Goal: Task Accomplishment & Management: Manage account settings

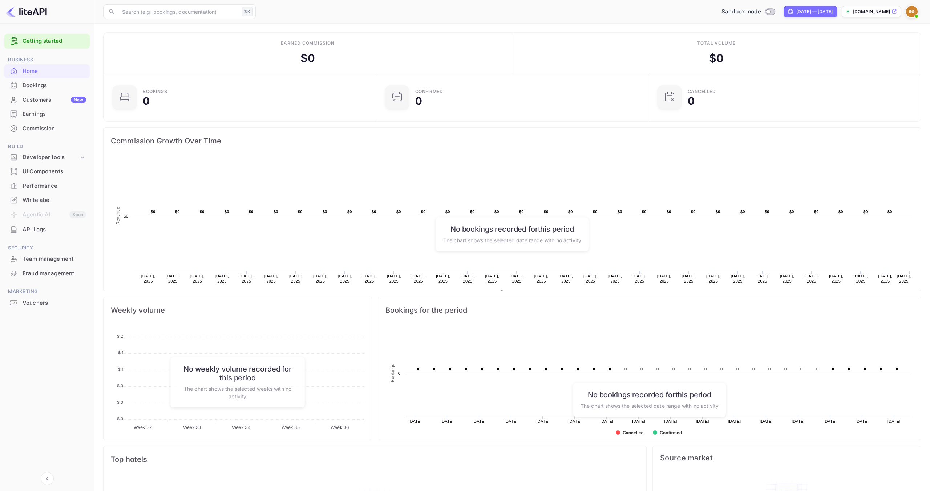
click at [59, 196] on div "Whitelabel" at bounding box center [55, 200] width 64 height 8
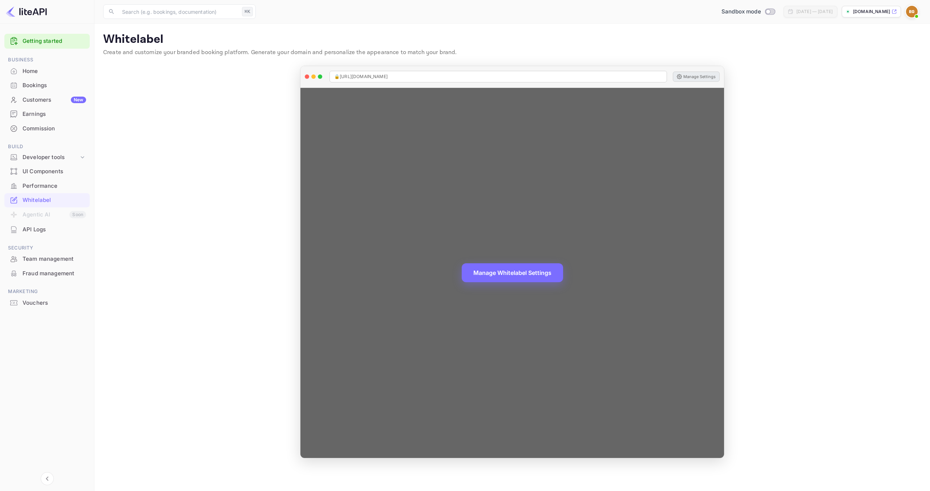
click at [697, 74] on button "Manage Settings" at bounding box center [695, 77] width 47 height 10
click at [367, 75] on span "🔒 https://oriviantrips.com" at bounding box center [360, 76] width 53 height 7
copy span "🔒 https://oriviantrips.com"
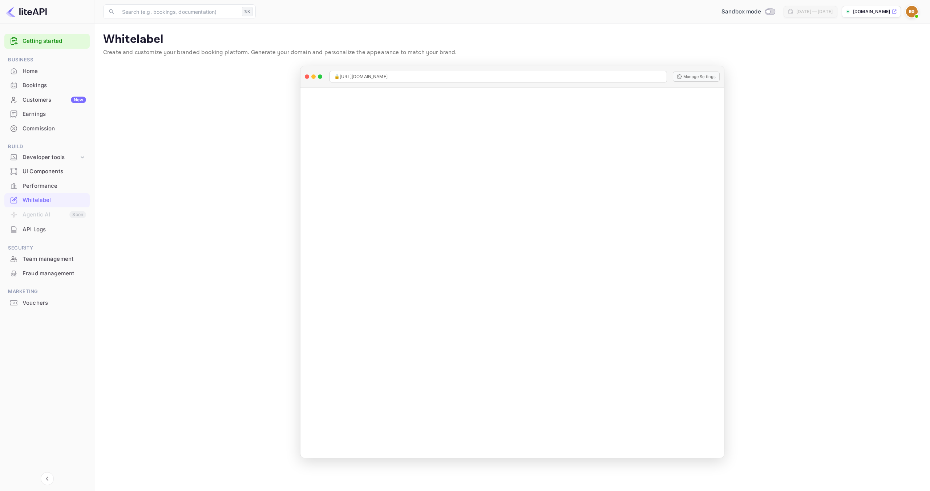
click at [203, 68] on main "Whitelabel Create and customize your branded booking platform. Generate your do…" at bounding box center [511, 257] width 835 height 467
click at [47, 106] on div "Customers New" at bounding box center [46, 100] width 85 height 14
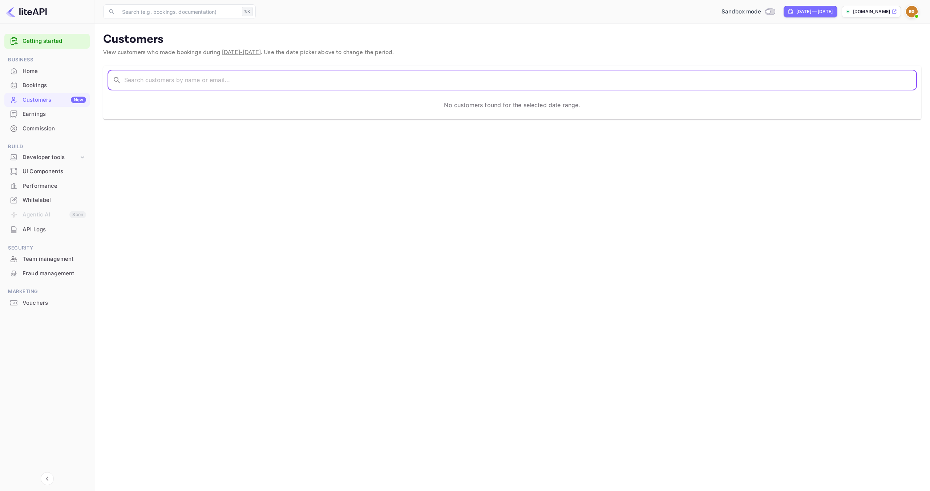
click at [145, 84] on input "text" at bounding box center [520, 80] width 792 height 20
type input "tiger"
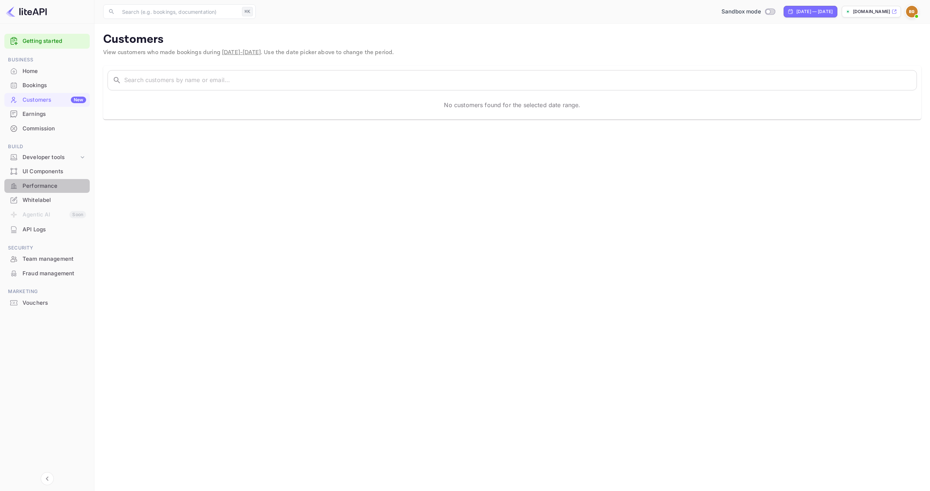
click at [55, 188] on div "Performance" at bounding box center [55, 186] width 64 height 8
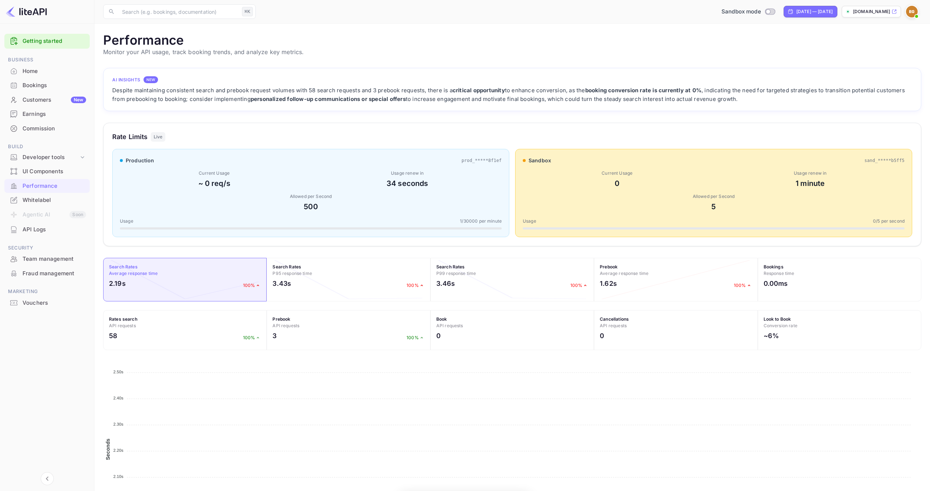
scroll to position [187, 818]
click at [309, 213] on div "production prod_*****8f1ef Current Usage ~ 0 req/s Usage renew in 30 seconds Al…" at bounding box center [310, 193] width 397 height 88
click at [469, 220] on span "1 / 30000 per minute" at bounding box center [481, 221] width 42 height 7
drag, startPoint x: 469, startPoint y: 220, endPoint x: 477, endPoint y: 221, distance: 8.0
click at [477, 221] on span "1 / 30000 per minute" at bounding box center [481, 221] width 42 height 7
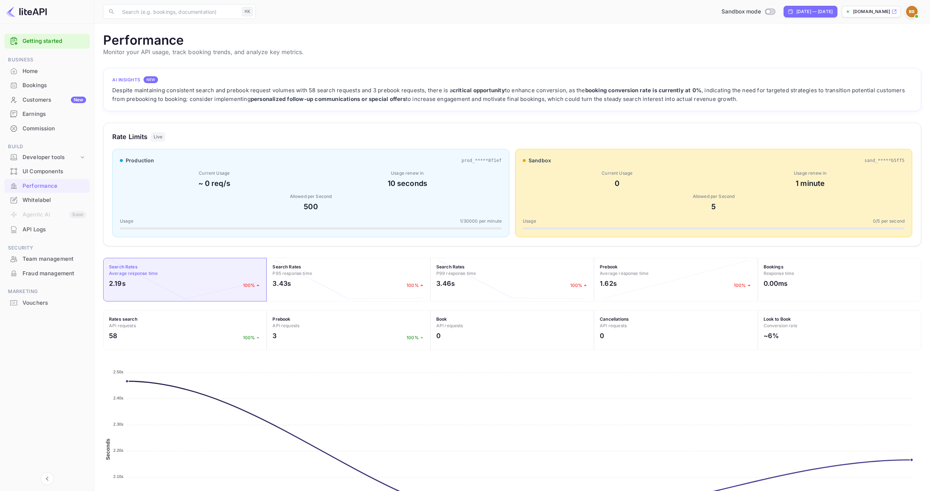
click at [460, 198] on div "Allowed per Second" at bounding box center [311, 196] width 382 height 7
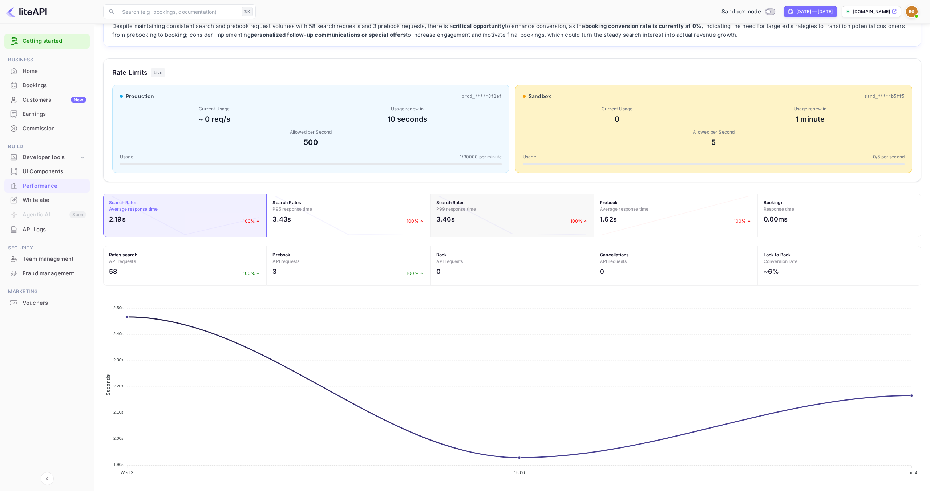
scroll to position [66, 0]
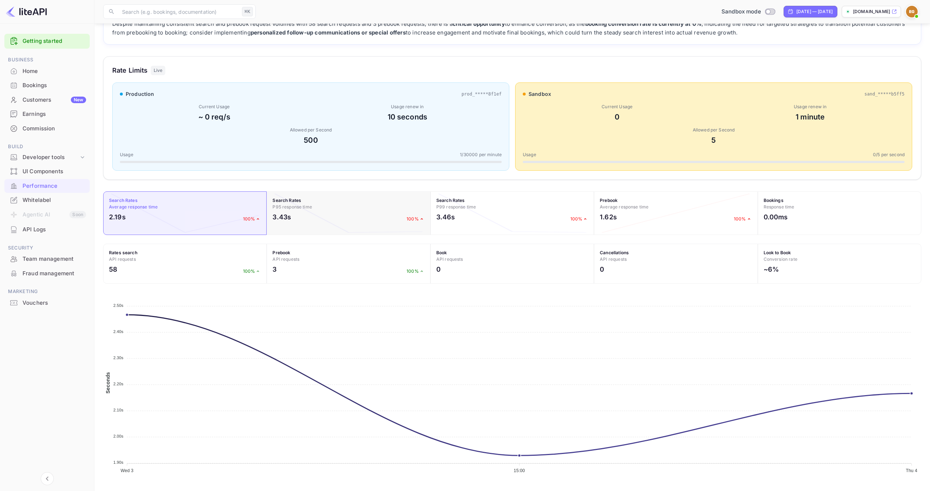
click at [407, 213] on div "3.43s 100%" at bounding box center [348, 218] width 152 height 13
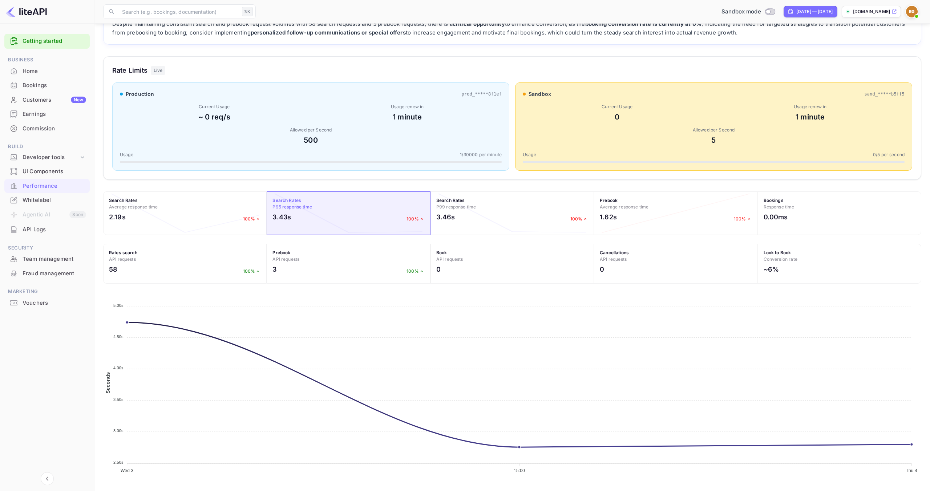
click at [54, 227] on div "API Logs" at bounding box center [55, 229] width 64 height 8
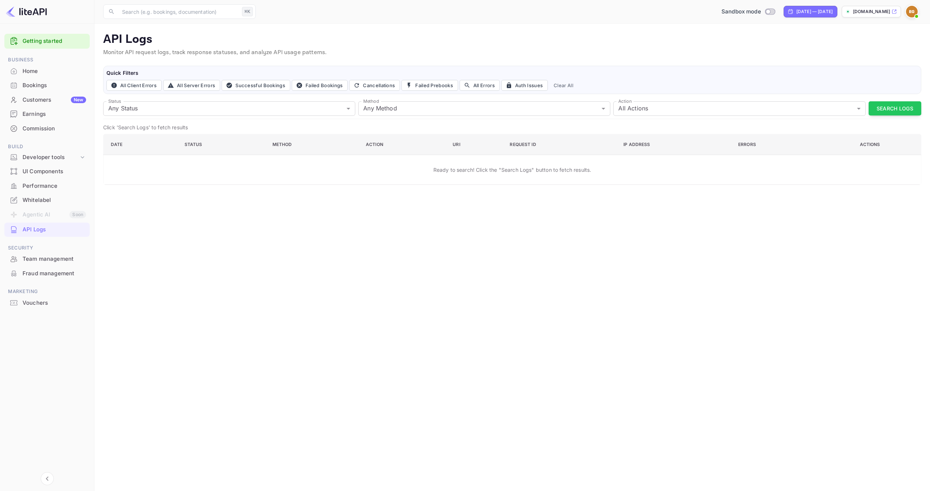
click at [52, 188] on div "Performance" at bounding box center [55, 186] width 64 height 8
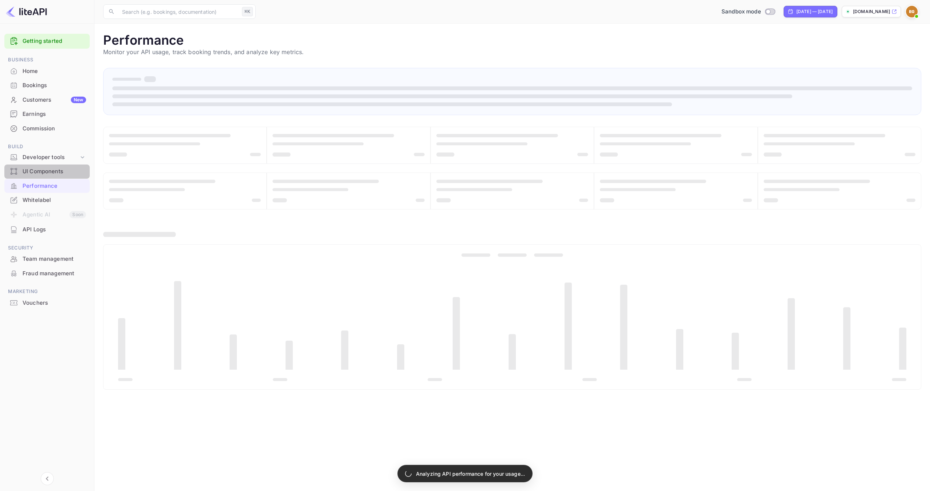
click at [55, 176] on div "UI Components" at bounding box center [46, 171] width 85 height 14
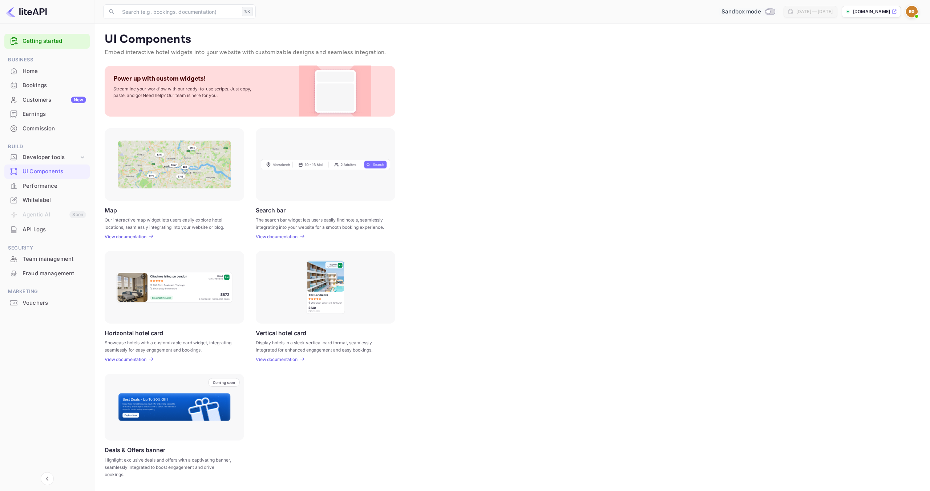
click at [764, 14] on span "Switch to Production mode" at bounding box center [769, 11] width 11 height 7
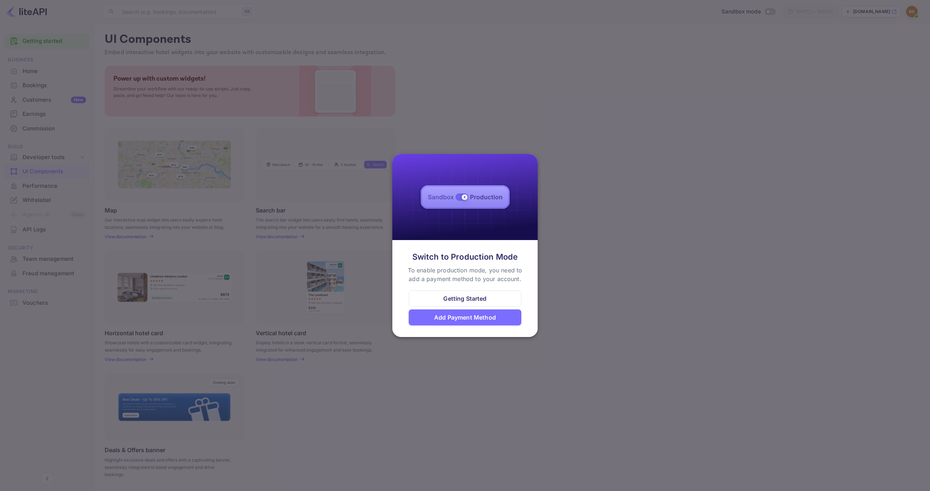
click at [467, 318] on div "Add Payment Method" at bounding box center [465, 317] width 62 height 9
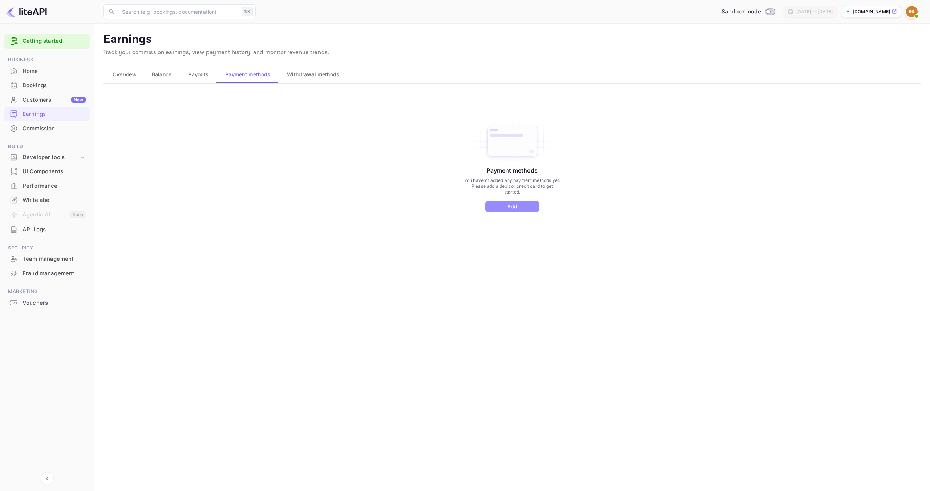
click at [511, 209] on button "Add" at bounding box center [512, 206] width 54 height 11
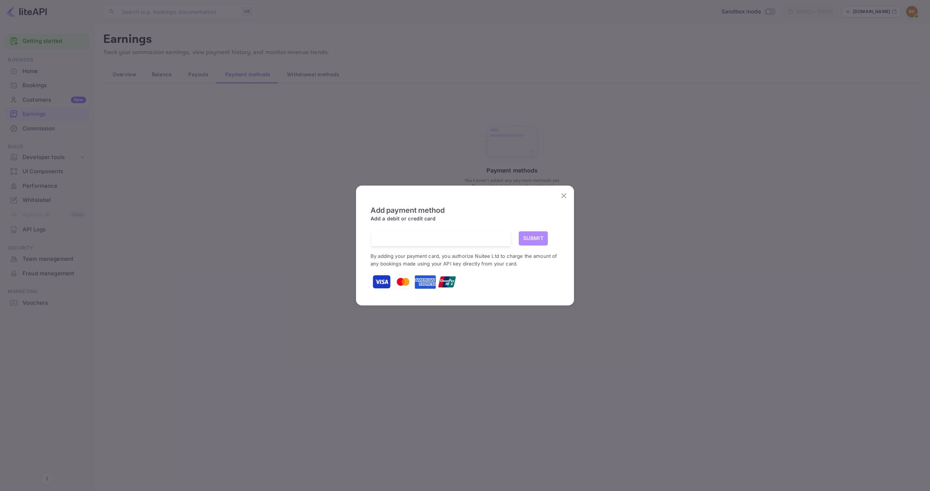
click at [529, 240] on button "Submit" at bounding box center [532, 238] width 29 height 14
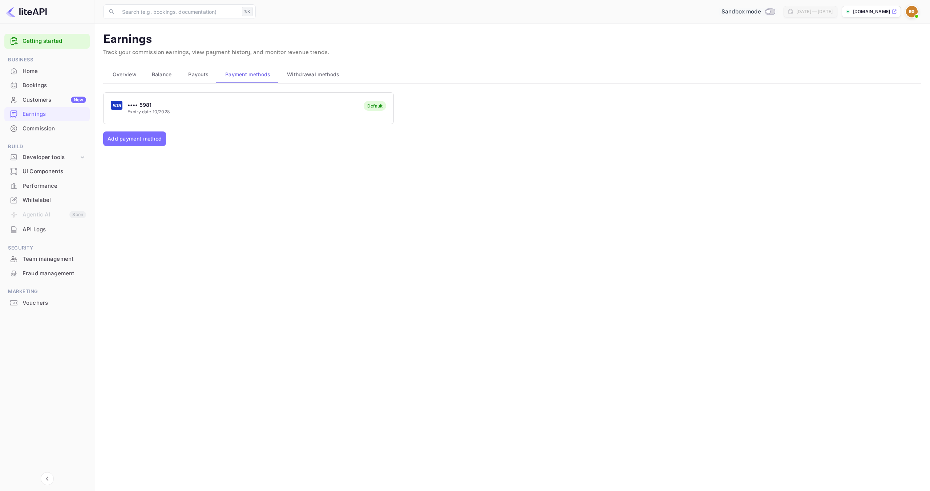
click at [760, 12] on input "Switch to Production mode" at bounding box center [767, 11] width 15 height 5
checkbox input "false"
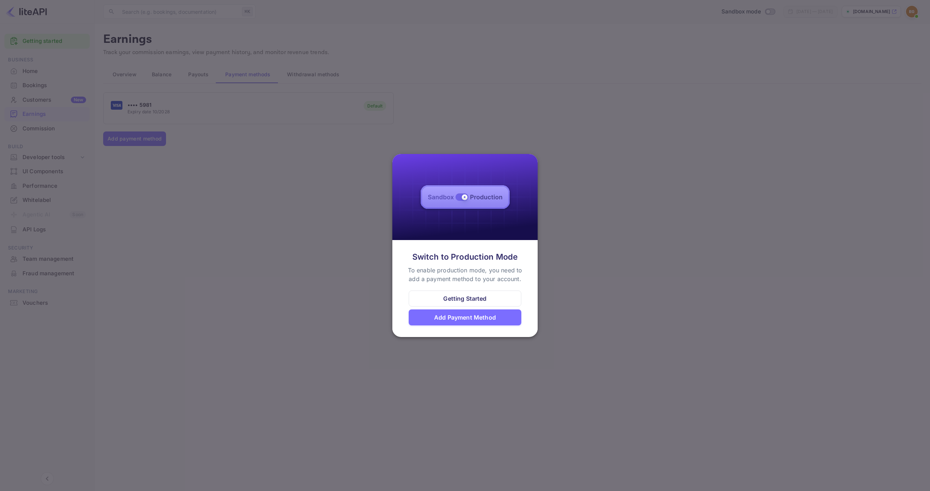
click at [470, 313] on div "Add Payment Method" at bounding box center [465, 317] width 62 height 9
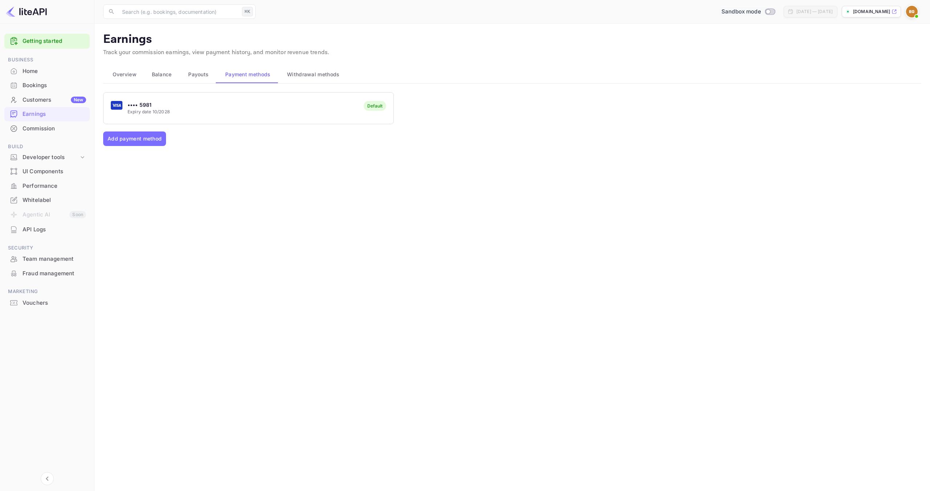
click at [760, 10] on input "Switch to Production mode" at bounding box center [767, 11] width 15 height 5
checkbox input "true"
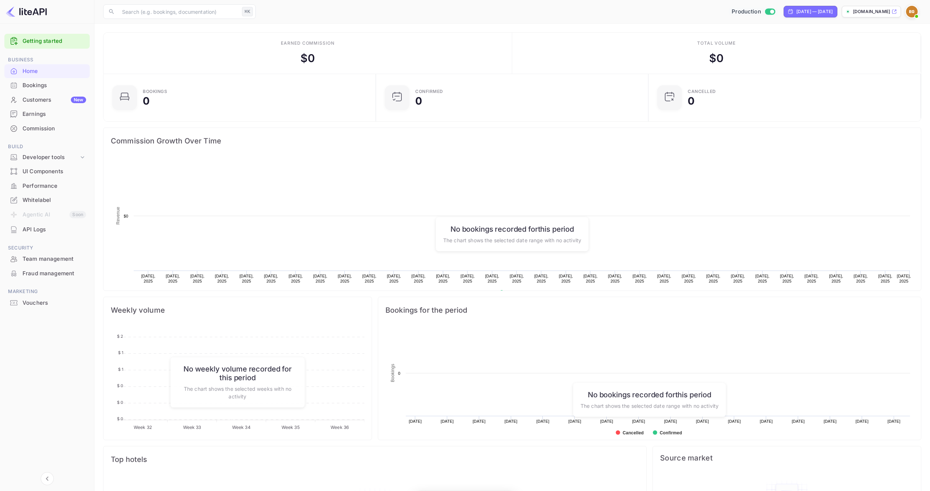
scroll to position [118, 268]
click at [764, 10] on input "Switch to Sandbox mode" at bounding box center [771, 11] width 15 height 5
checkbox input "false"
click at [60, 105] on div "Customers New" at bounding box center [46, 100] width 85 height 14
